Goal: Information Seeking & Learning: Learn about a topic

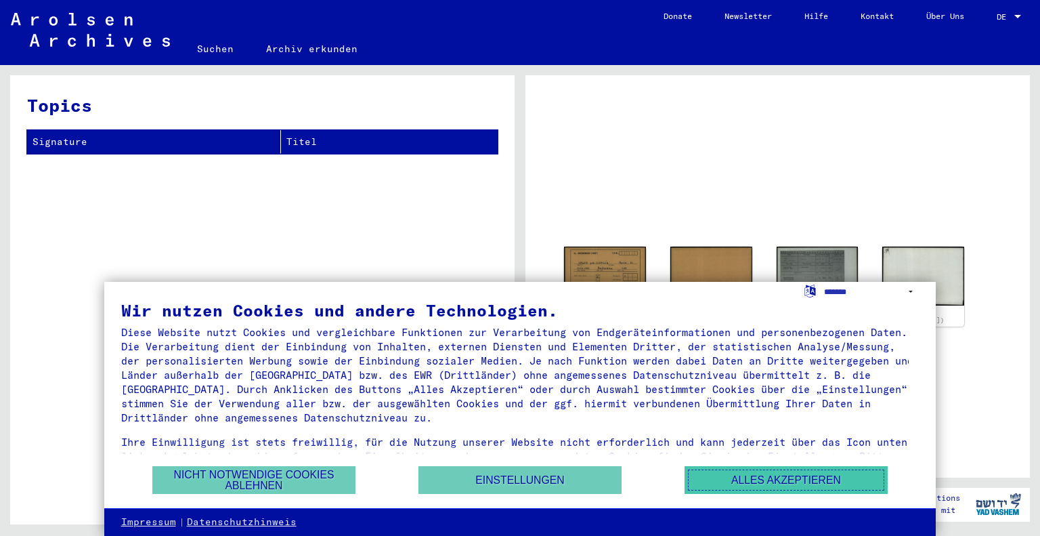
click at [776, 482] on button "Alles akzeptieren" at bounding box center [786, 480] width 203 height 28
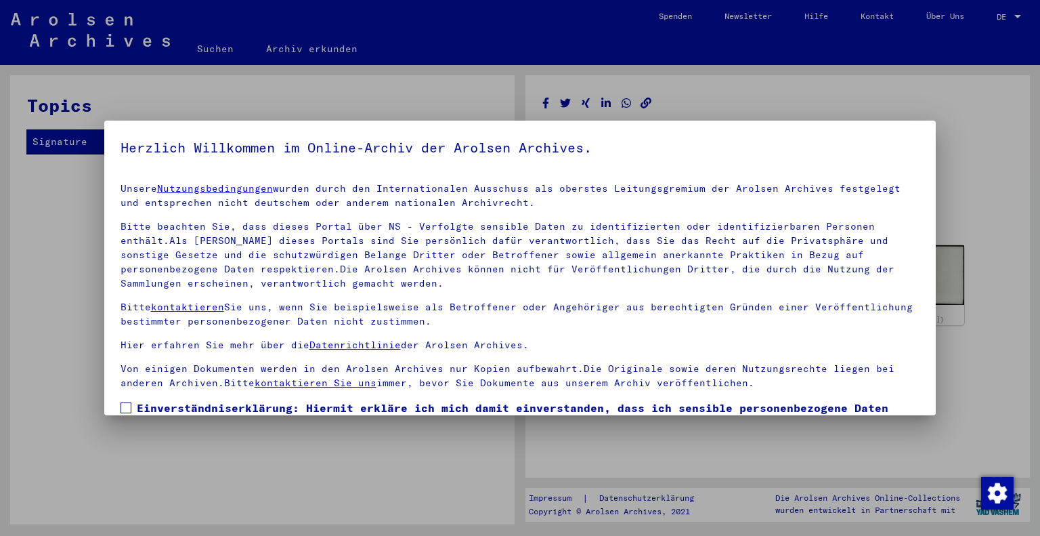
click at [986, 203] on div at bounding box center [520, 268] width 1040 height 536
click at [316, 492] on div at bounding box center [520, 268] width 1040 height 536
click at [775, 102] on div at bounding box center [520, 268] width 1040 height 536
click at [123, 404] on span at bounding box center [126, 407] width 11 height 11
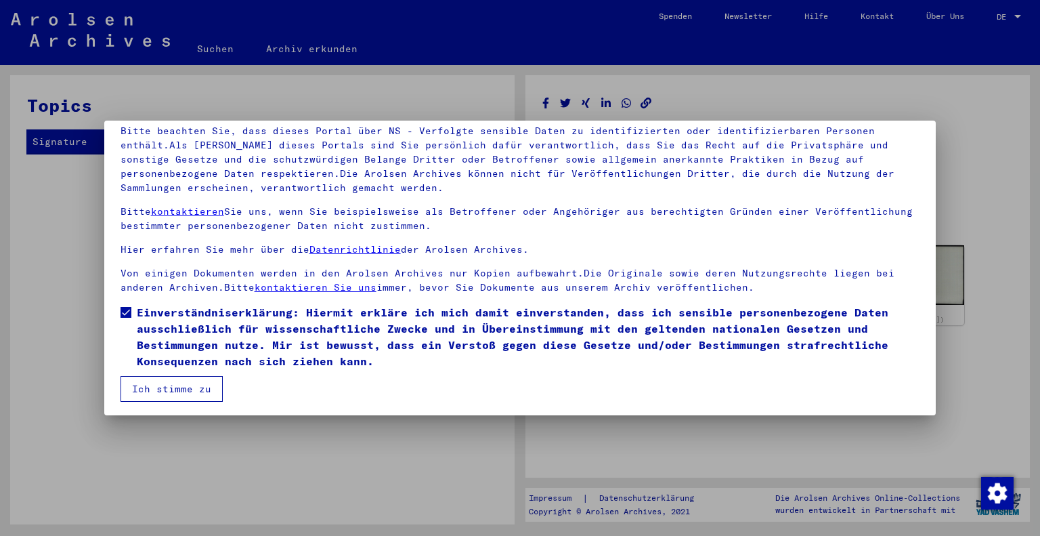
scroll to position [98, 0]
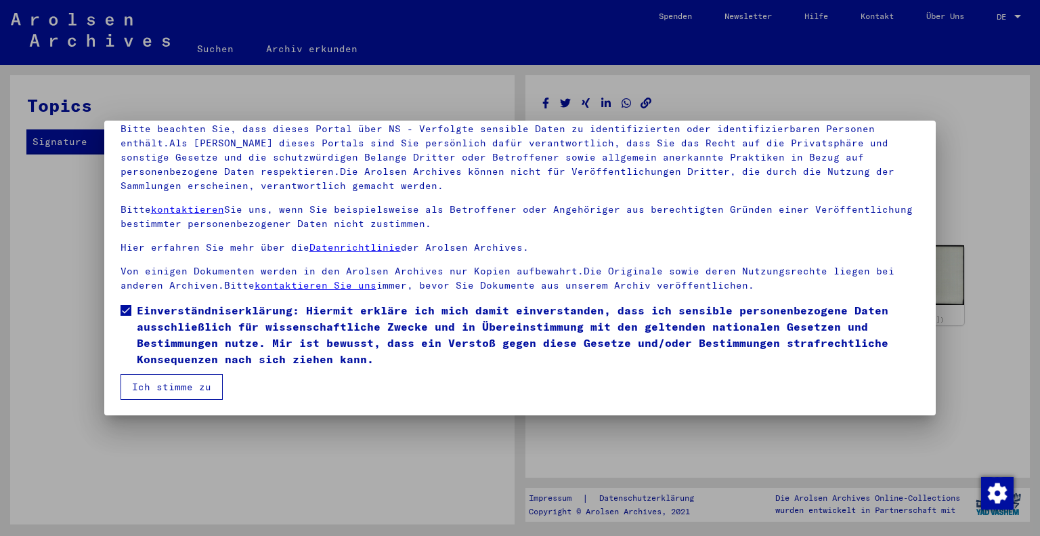
click at [180, 387] on button "Ich stimme zu" at bounding box center [172, 387] width 102 height 26
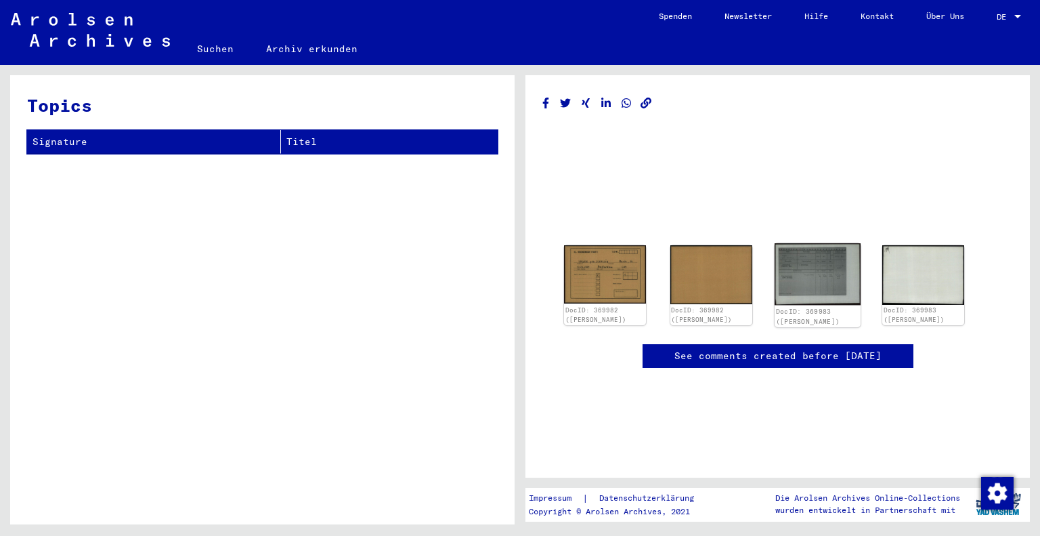
click at [807, 278] on img at bounding box center [817, 274] width 86 height 62
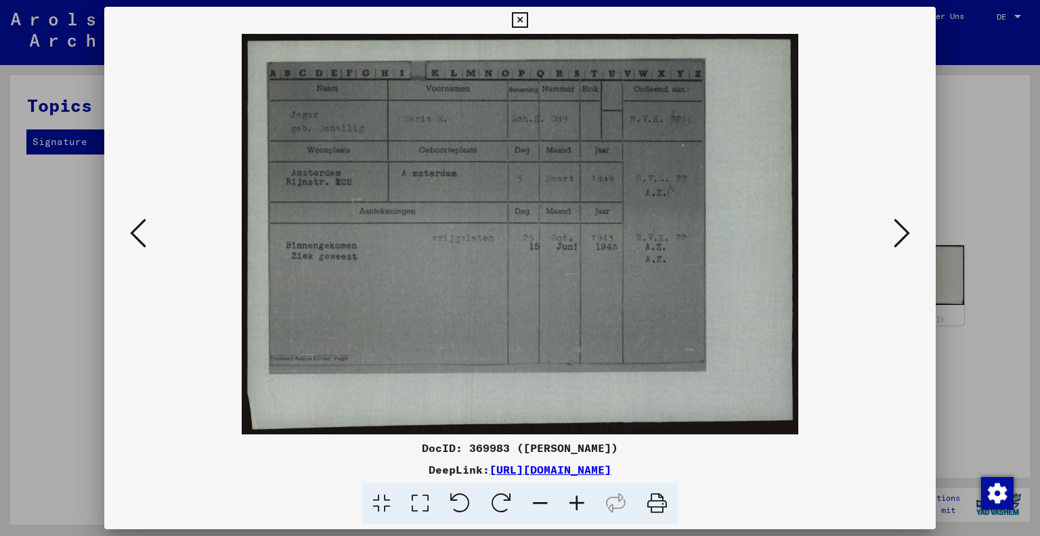
click at [135, 233] on icon at bounding box center [138, 233] width 16 height 33
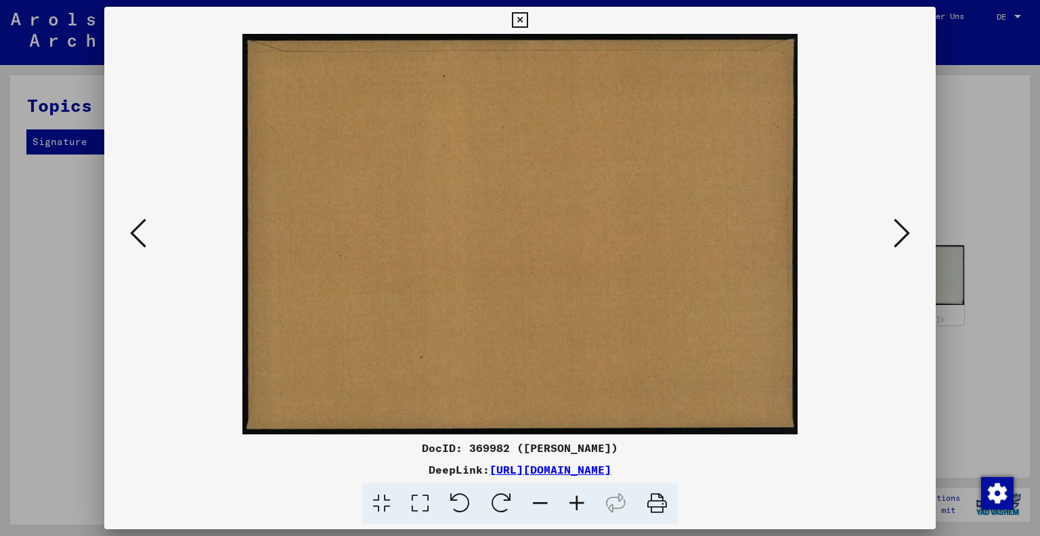
click at [133, 230] on icon at bounding box center [138, 233] width 16 height 33
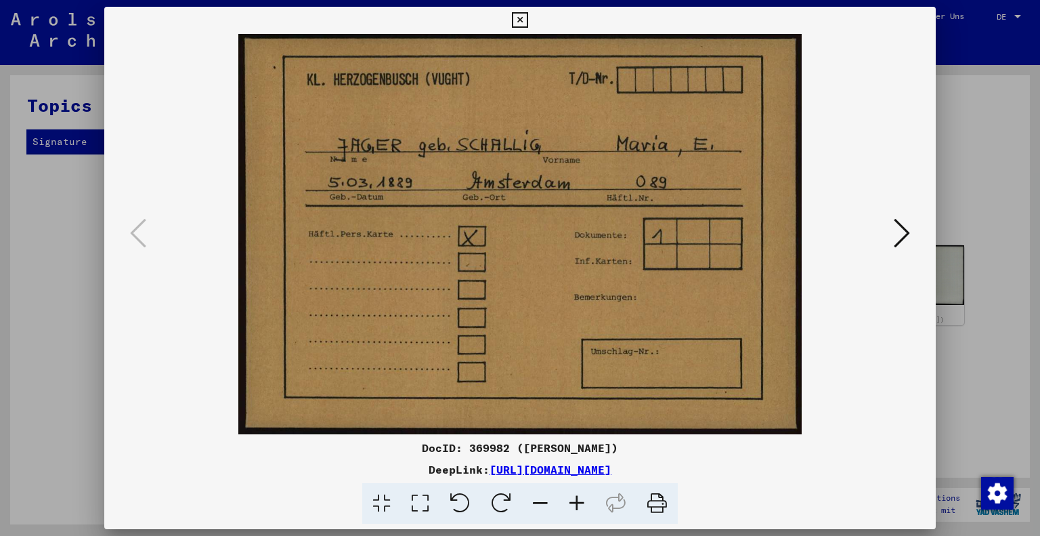
click at [905, 233] on icon at bounding box center [902, 233] width 16 height 33
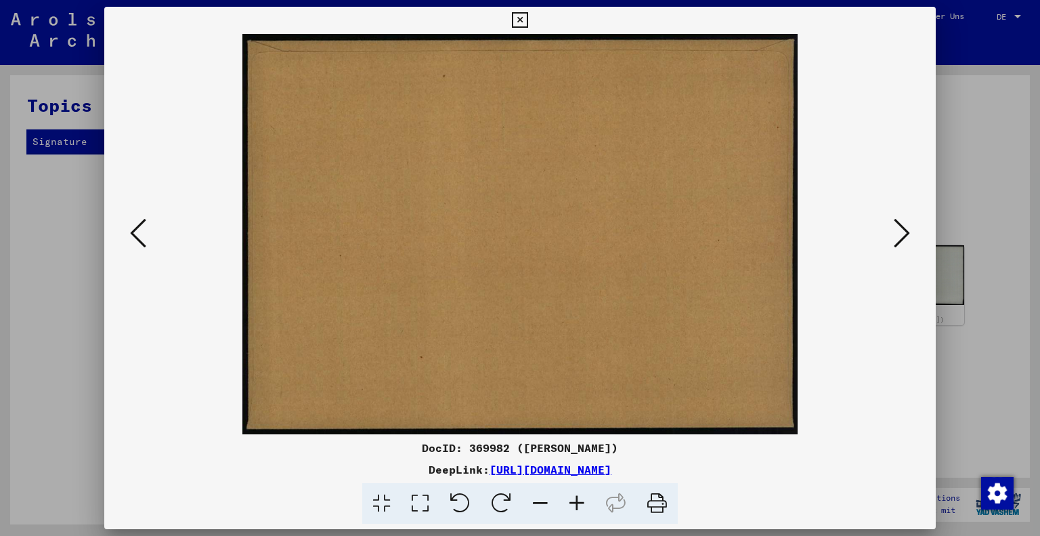
click at [905, 233] on icon at bounding box center [902, 233] width 16 height 33
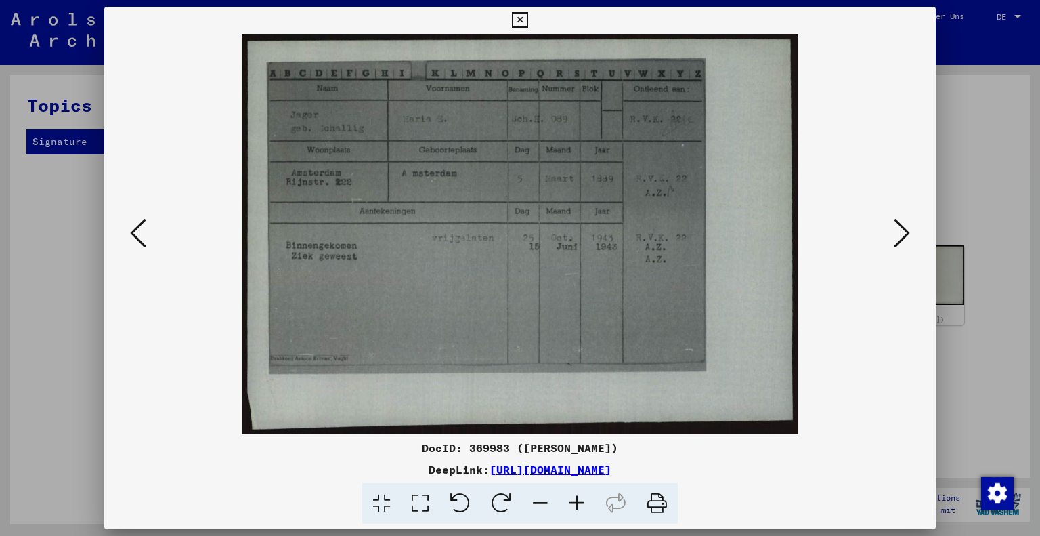
click at [904, 232] on icon at bounding box center [902, 233] width 16 height 33
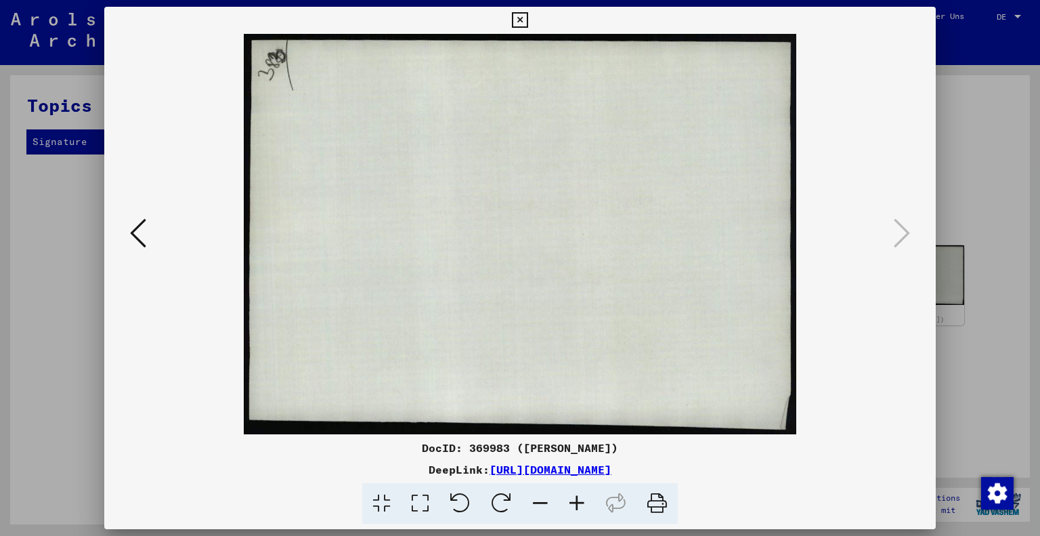
click at [132, 232] on icon at bounding box center [138, 233] width 16 height 33
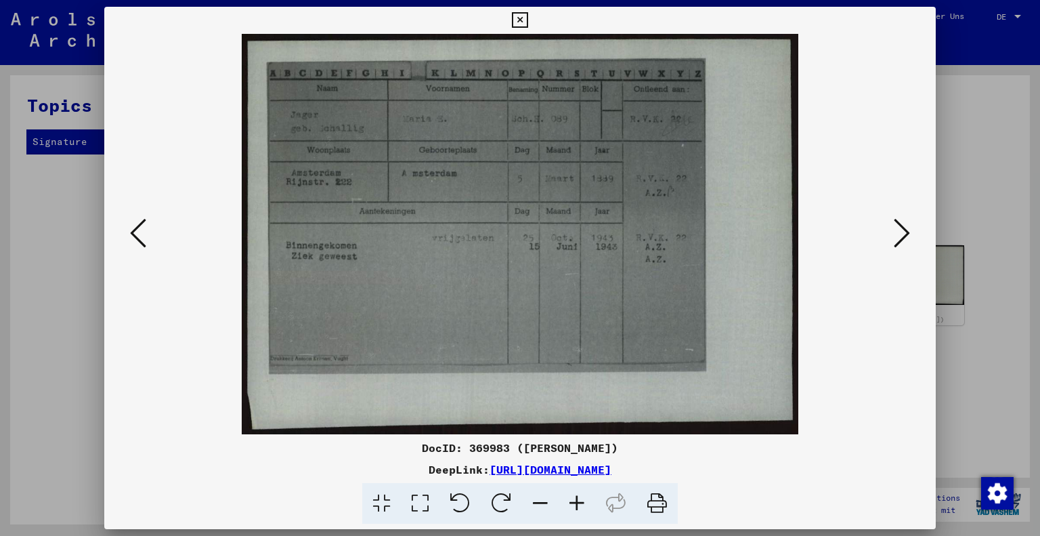
click at [132, 232] on icon at bounding box center [138, 233] width 16 height 33
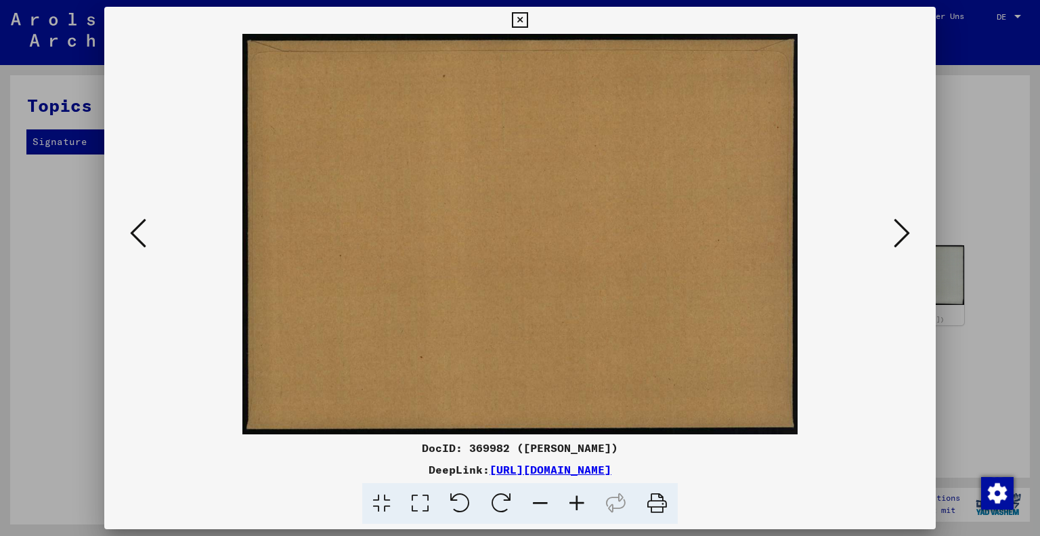
click at [519, 20] on icon at bounding box center [520, 20] width 16 height 16
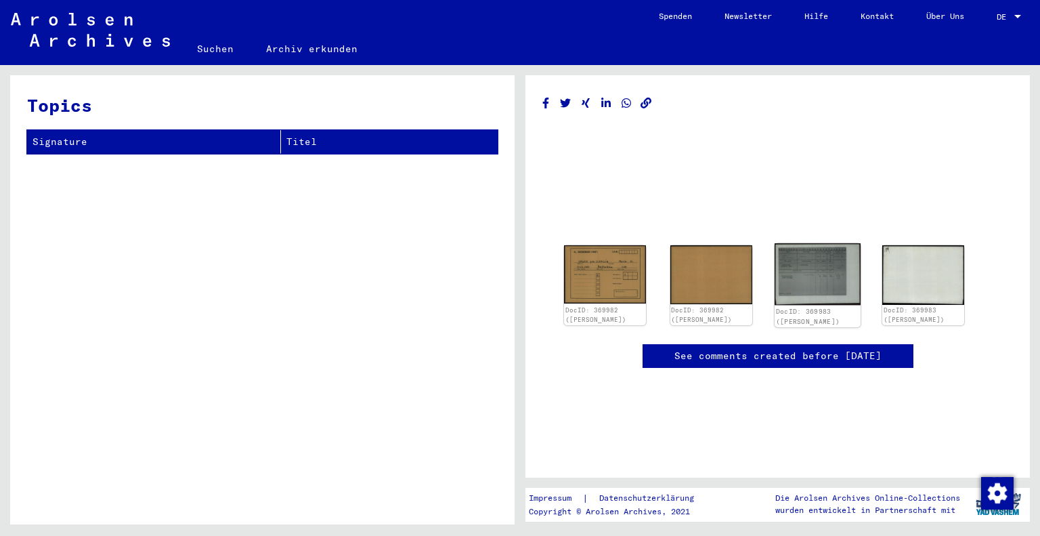
click at [800, 273] on img at bounding box center [817, 274] width 86 height 62
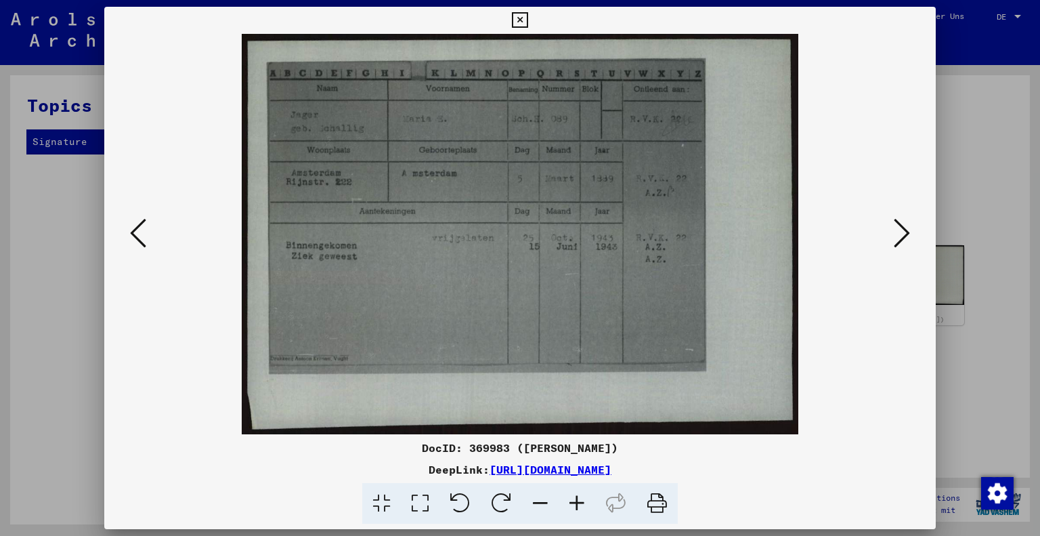
click at [976, 170] on div at bounding box center [520, 268] width 1040 height 536
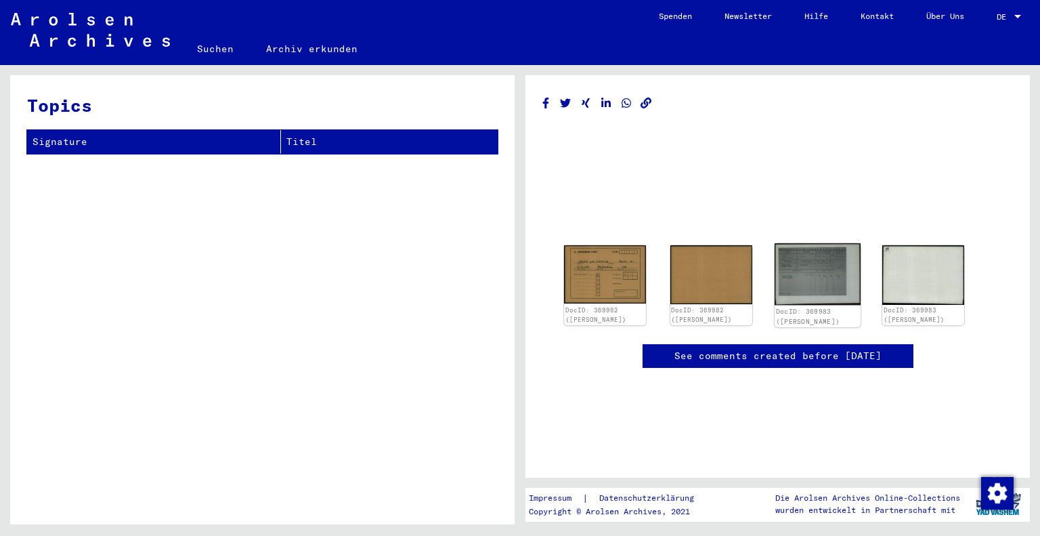
click at [799, 278] on img at bounding box center [817, 274] width 86 height 62
